Goal: Task Accomplishment & Management: Manage account settings

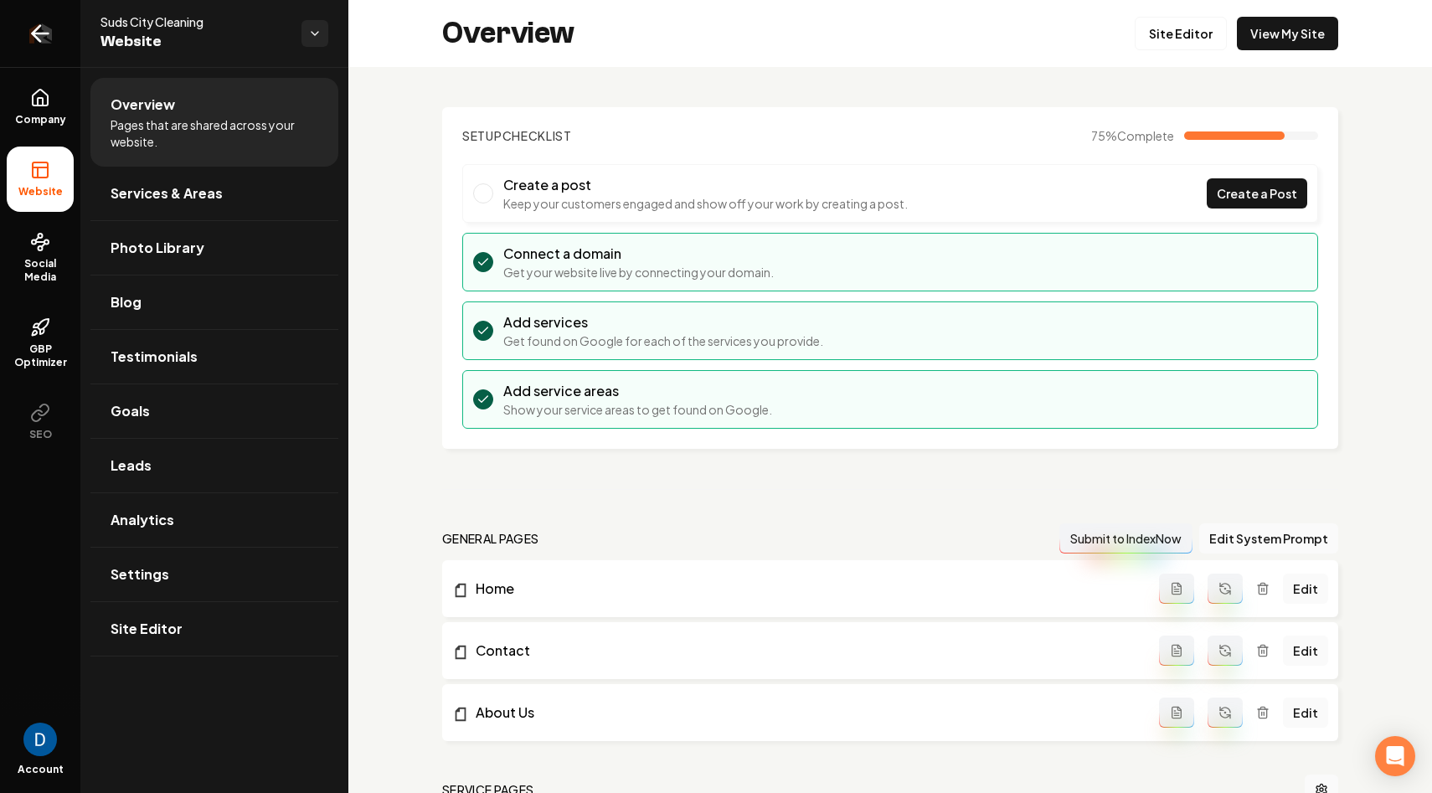
click at [54, 33] on link "Return to dashboard" at bounding box center [40, 33] width 80 height 67
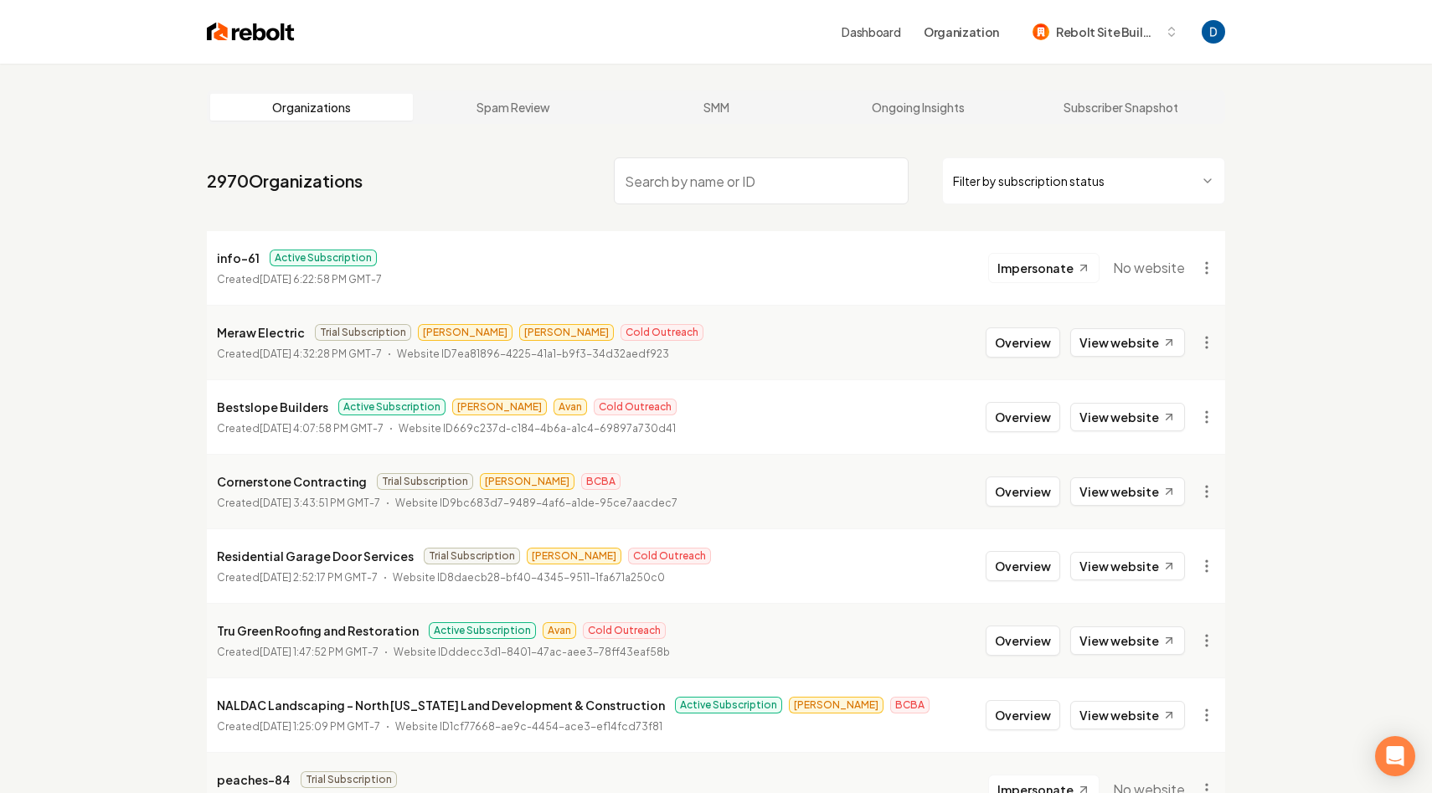
click at [727, 182] on input "search" at bounding box center [761, 180] width 295 height 47
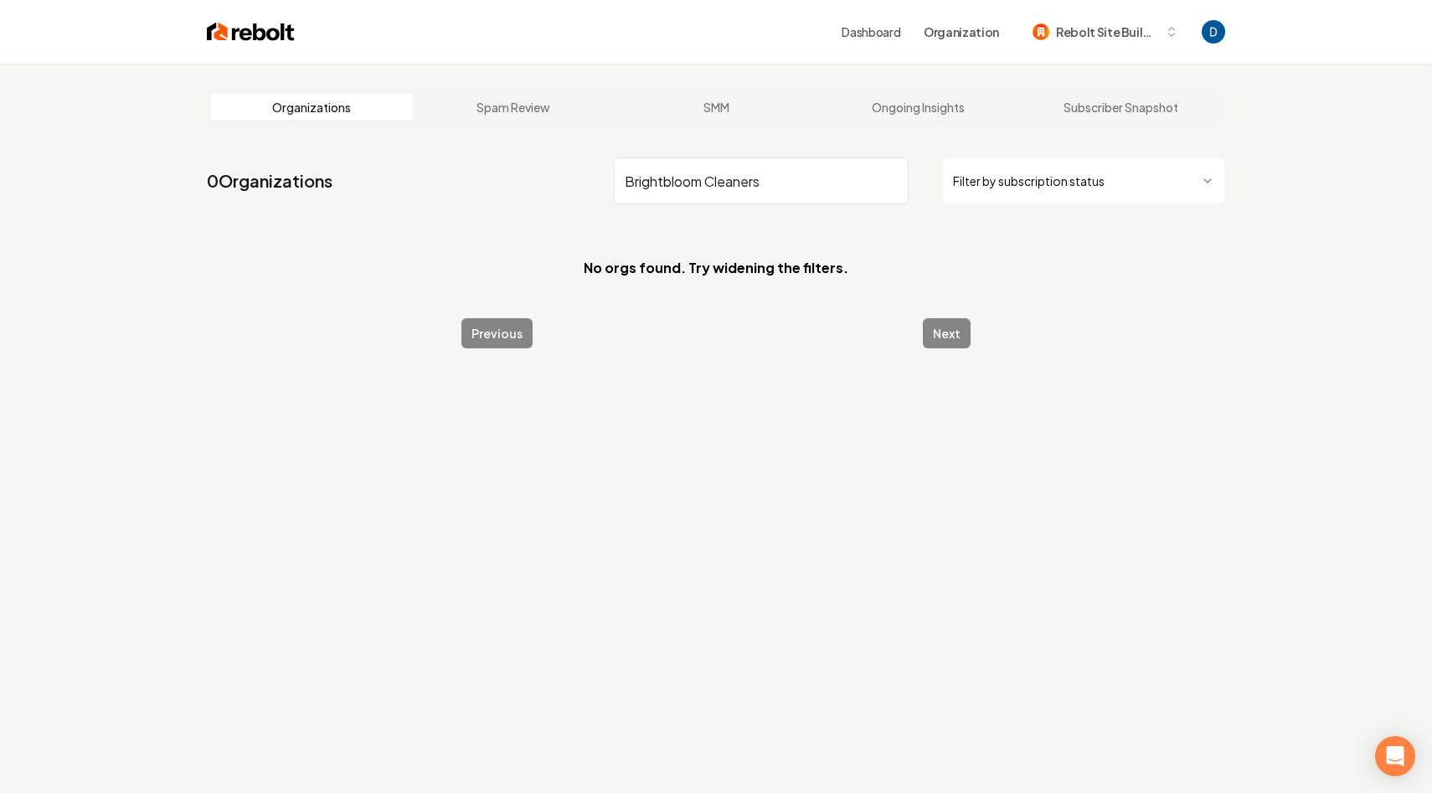
click at [729, 177] on input "Brightbloom Cleaners" at bounding box center [761, 180] width 295 height 47
click at [668, 185] on input "Brightbloom" at bounding box center [761, 180] width 295 height 47
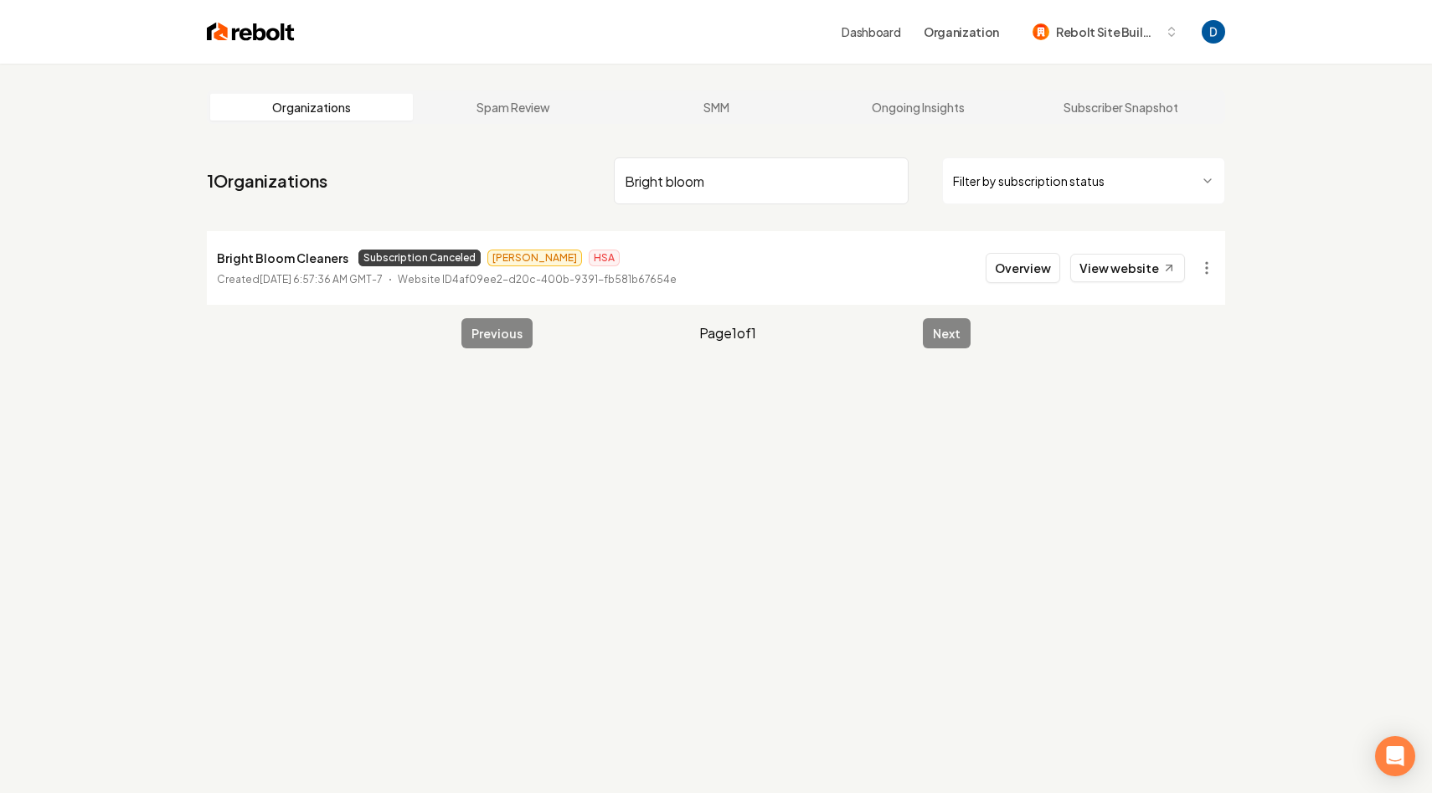
type input "Bright bloom"
click at [175, 397] on div "Organizations Spam Review SMM Ongoing Insights Subscriber Snapshot 1 Organizati…" at bounding box center [716, 460] width 1432 height 793
click at [1007, 257] on button "Overview" at bounding box center [1023, 268] width 75 height 30
click at [1004, 272] on button "Overview" at bounding box center [1023, 268] width 75 height 30
click at [1021, 271] on button "Overview" at bounding box center [1023, 268] width 75 height 30
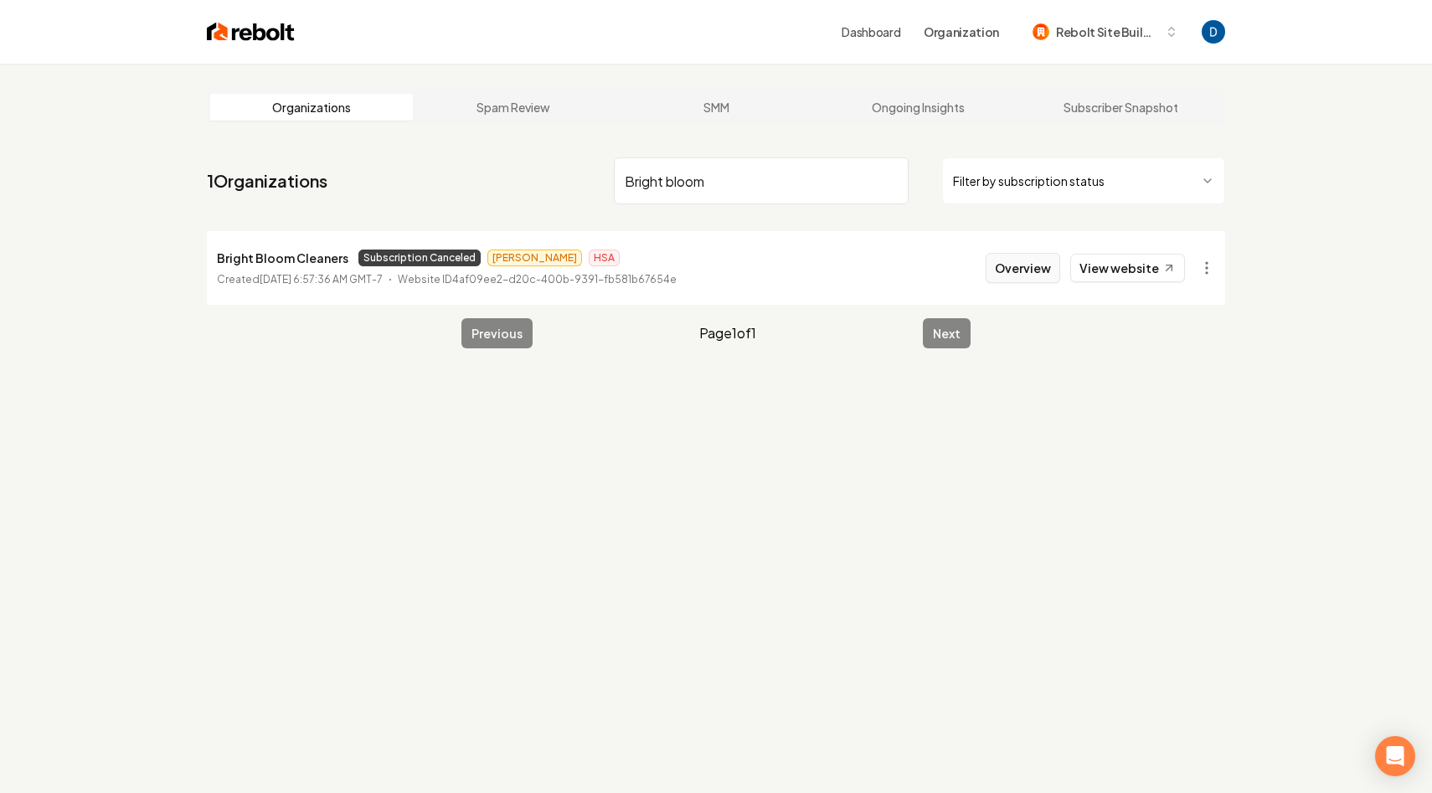
click at [1017, 266] on button "Overview" at bounding box center [1023, 268] width 75 height 30
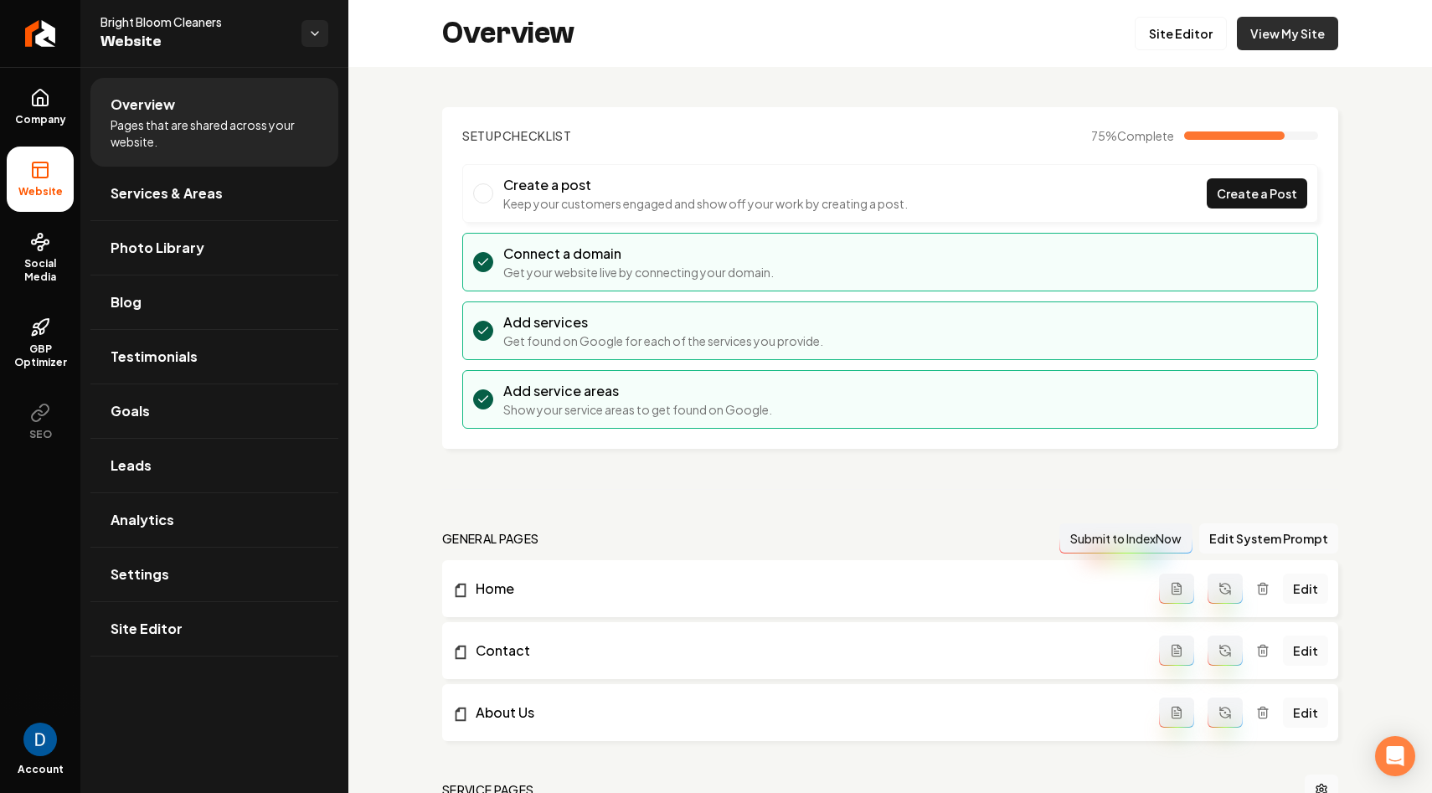
click at [1298, 22] on link "View My Site" at bounding box center [1287, 33] width 101 height 33
click at [69, 111] on link "Company" at bounding box center [40, 107] width 67 height 65
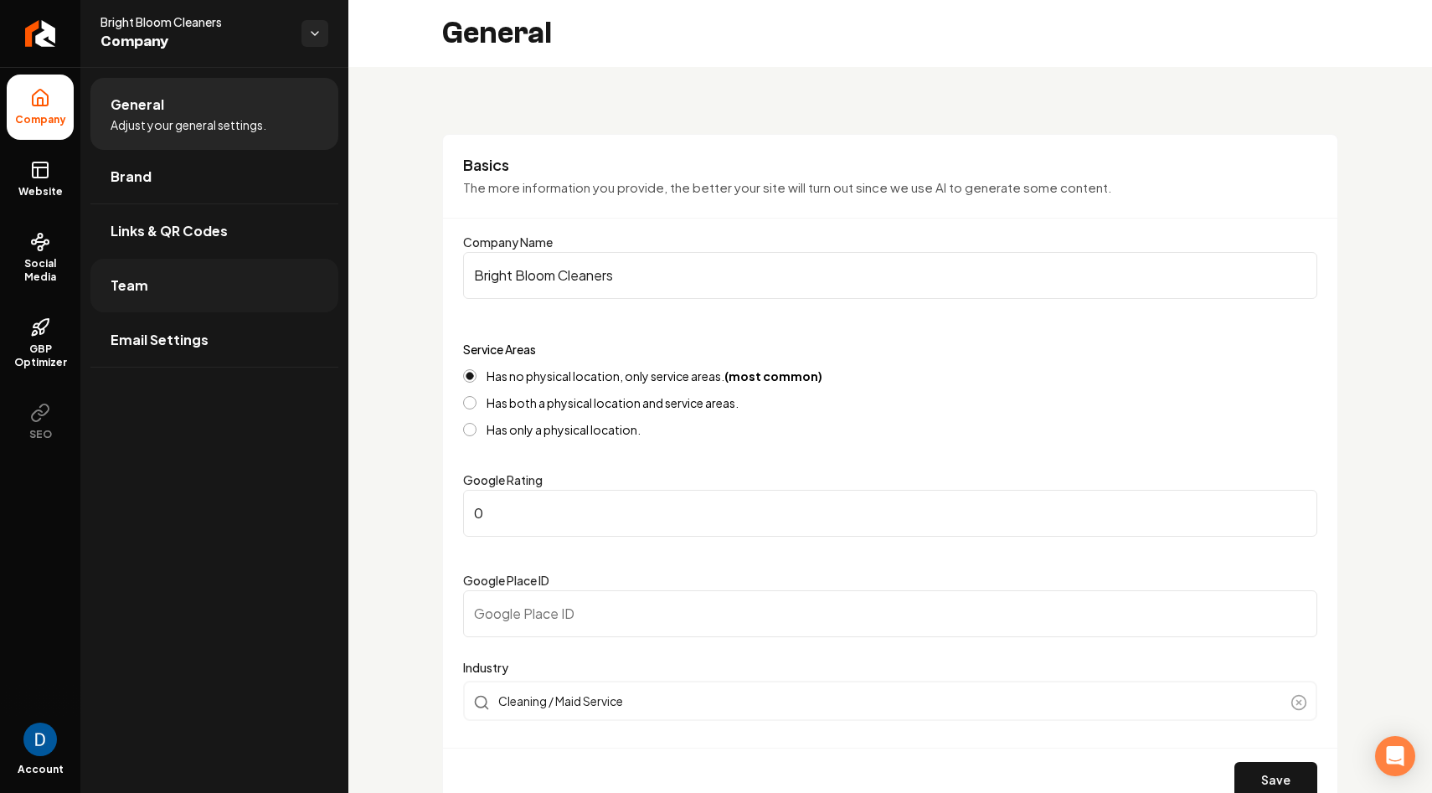
click at [179, 287] on link "Team" at bounding box center [214, 286] width 248 height 54
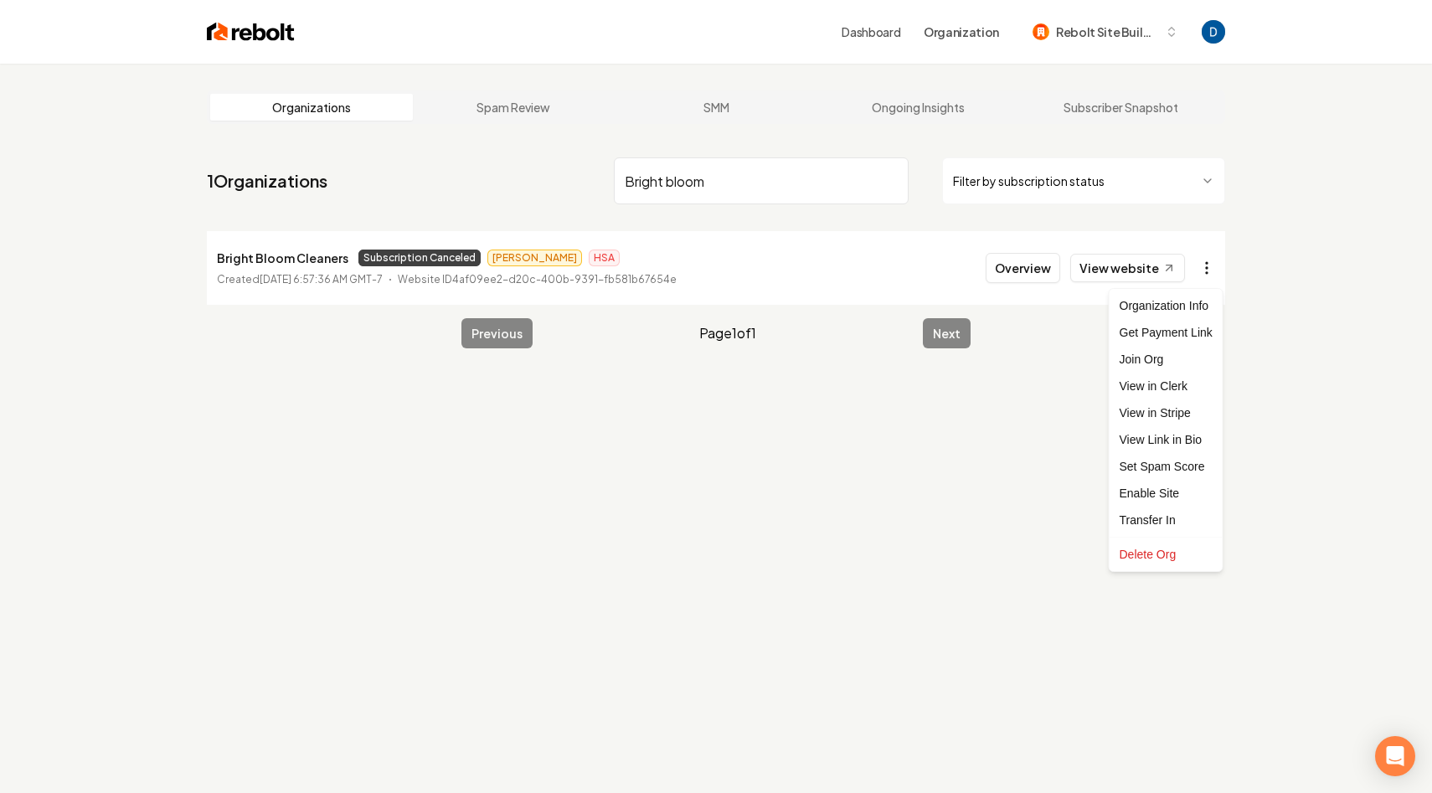
click at [1208, 270] on html "Dashboard Organization Rebolt Site Builder Organizations Spam Review SMM Ongoin…" at bounding box center [716, 396] width 1432 height 793
click at [1182, 414] on link "View in Stripe" at bounding box center [1166, 412] width 106 height 27
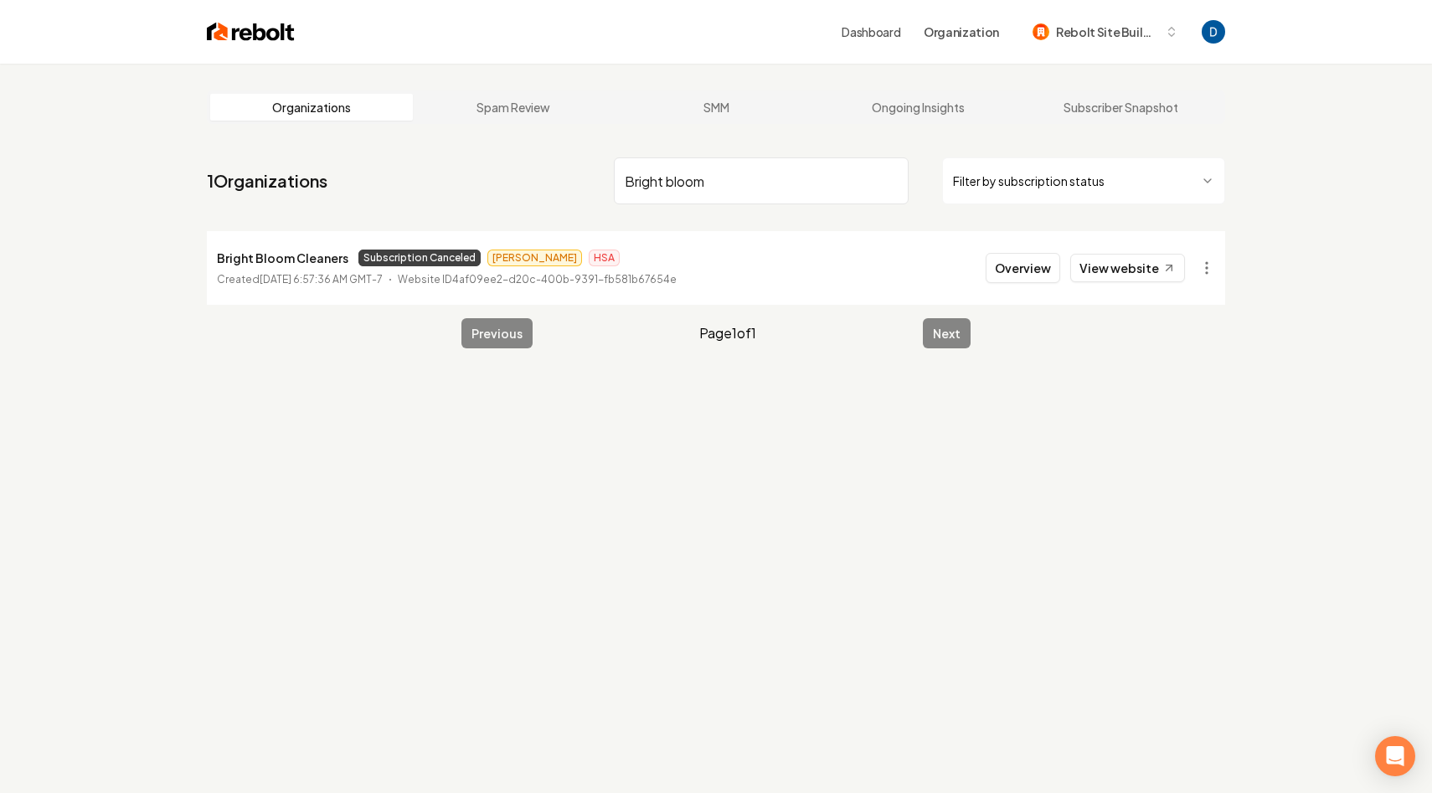
click at [265, 270] on div "Bright Bloom Cleaners Subscription Canceled Anthony HSA Created October 20, 202…" at bounding box center [447, 268] width 460 height 40
click at [272, 259] on p "Bright Bloom Cleaners" at bounding box center [282, 258] width 131 height 20
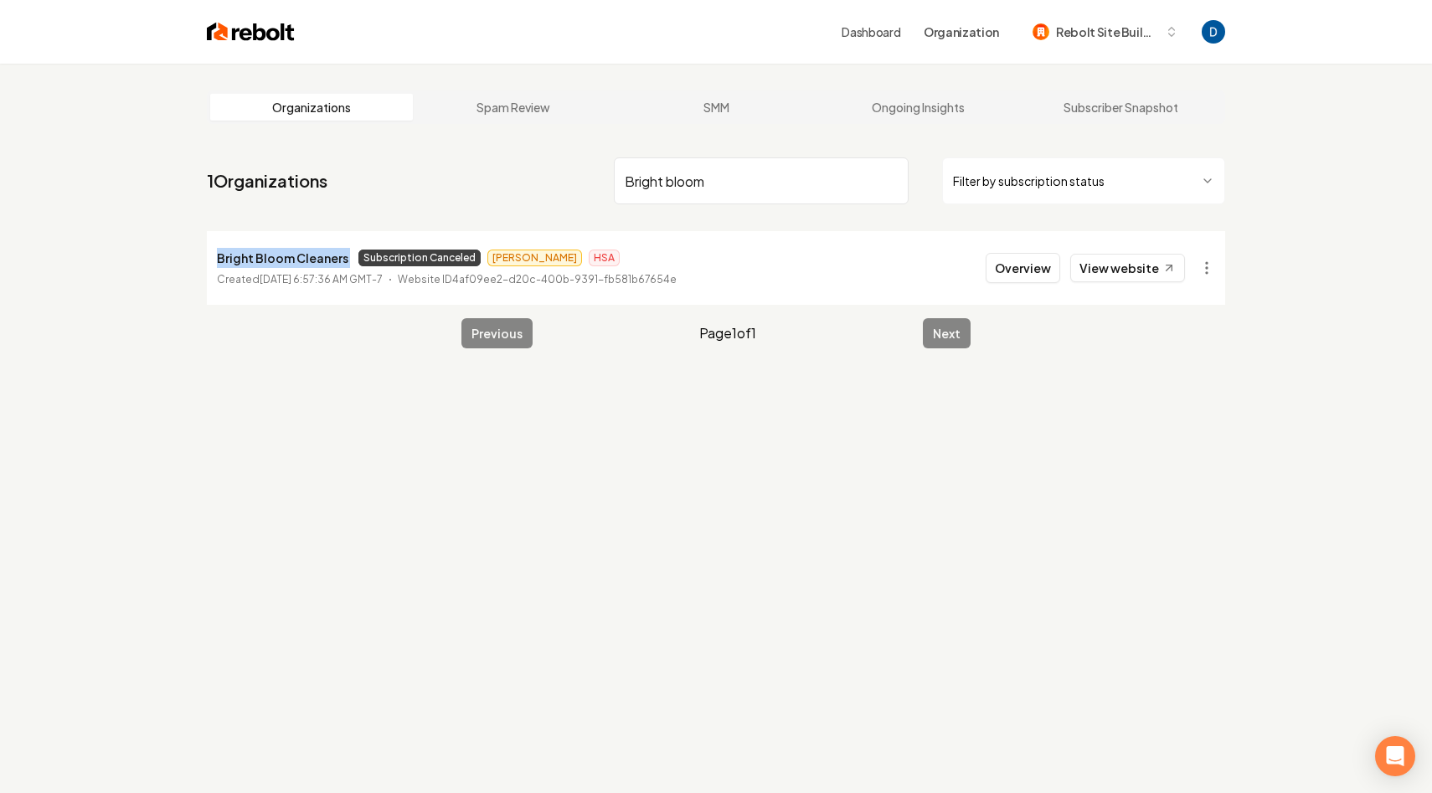
copy p "Bright Bloom Cleaners"
click at [567, 491] on div "Organizations Spam Review SMM Ongoing Insights Subscriber Snapshot 1 Organizati…" at bounding box center [716, 460] width 1432 height 793
